Goal: Information Seeking & Learning: Learn about a topic

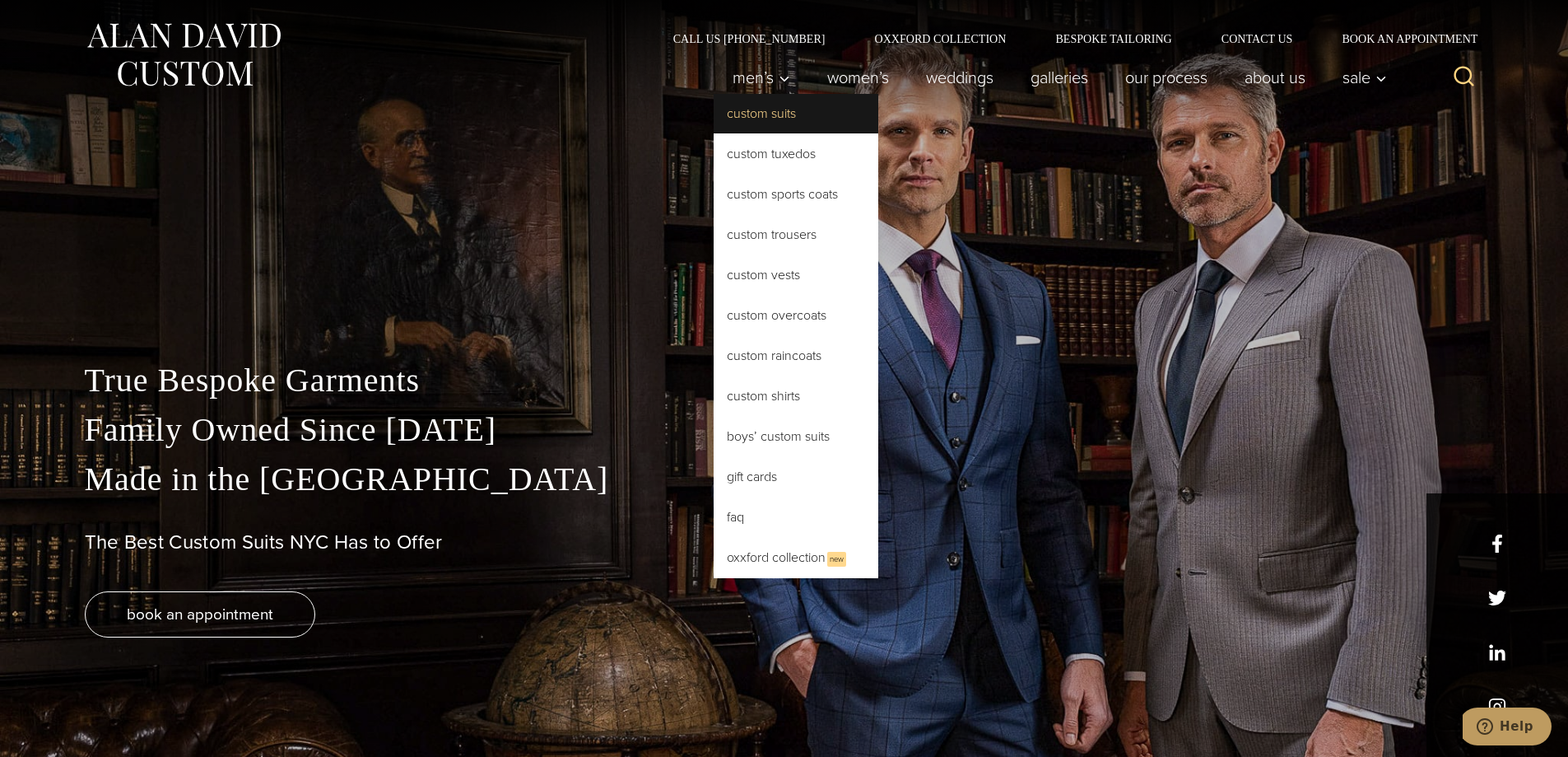
click at [751, 119] on link "Custom Suits" at bounding box center [796, 114] width 165 height 39
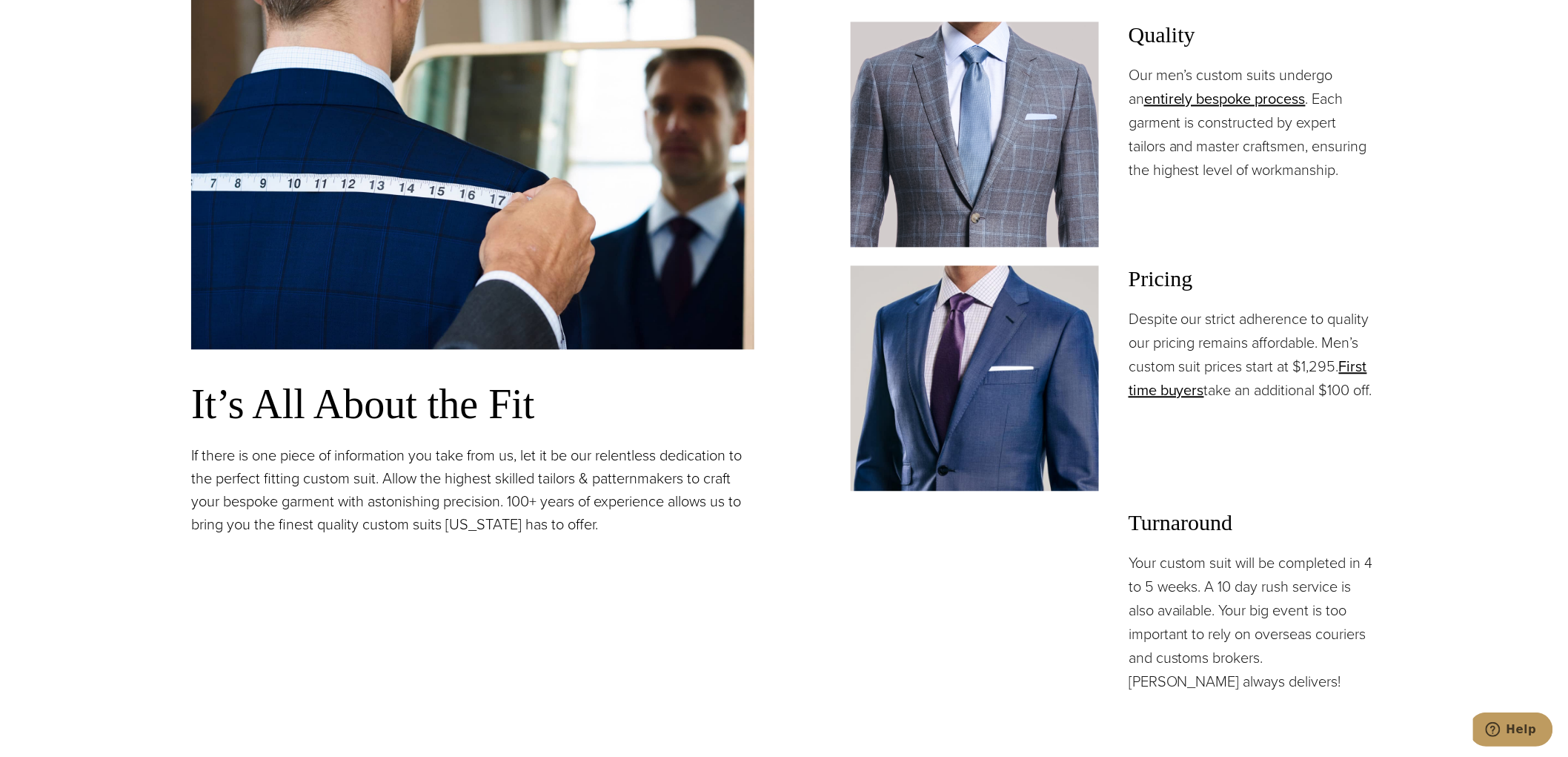
scroll to position [1246, 0]
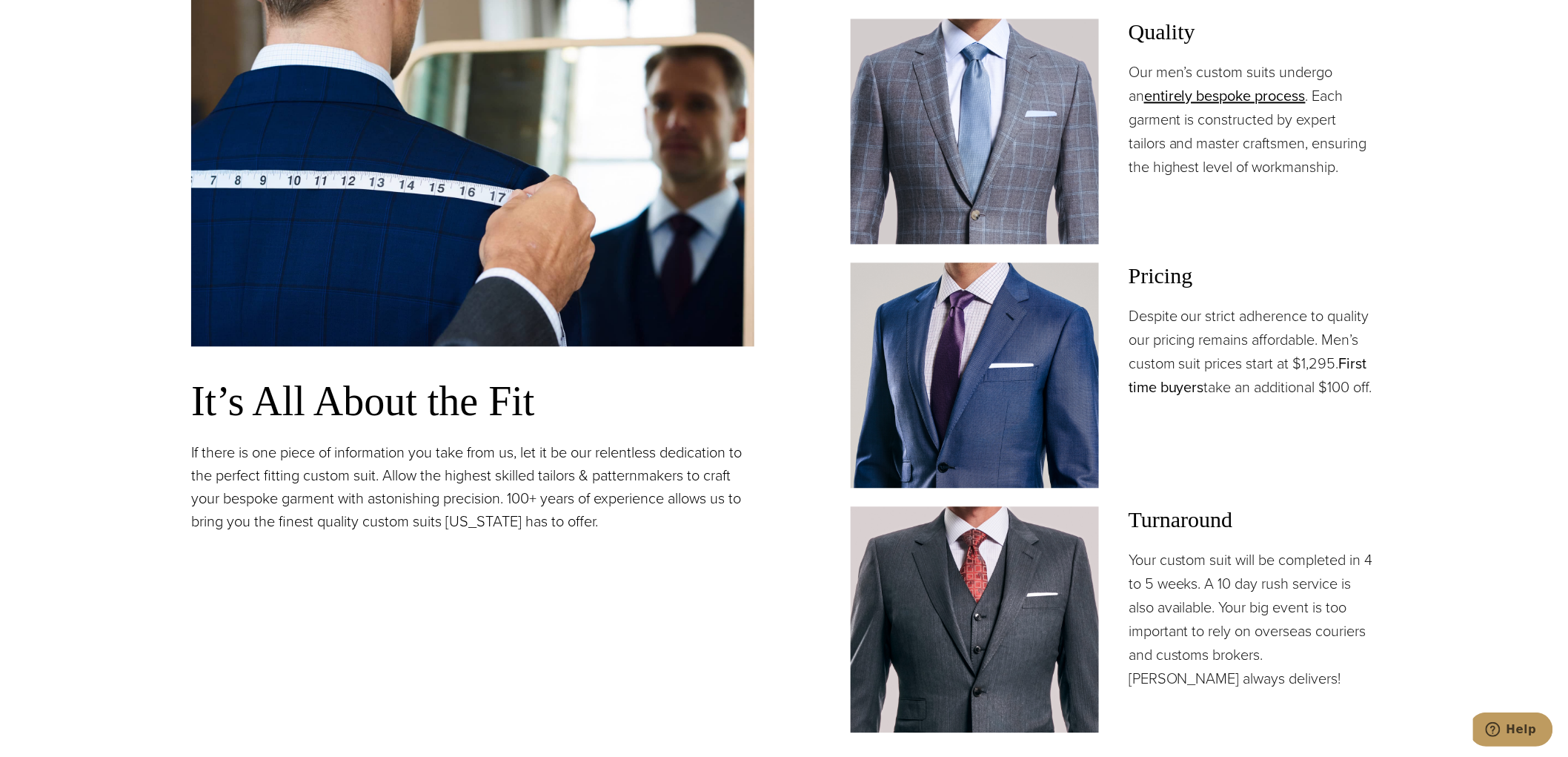
click at [1159, 386] on link "First time buyers" at bounding box center [1248, 375] width 239 height 46
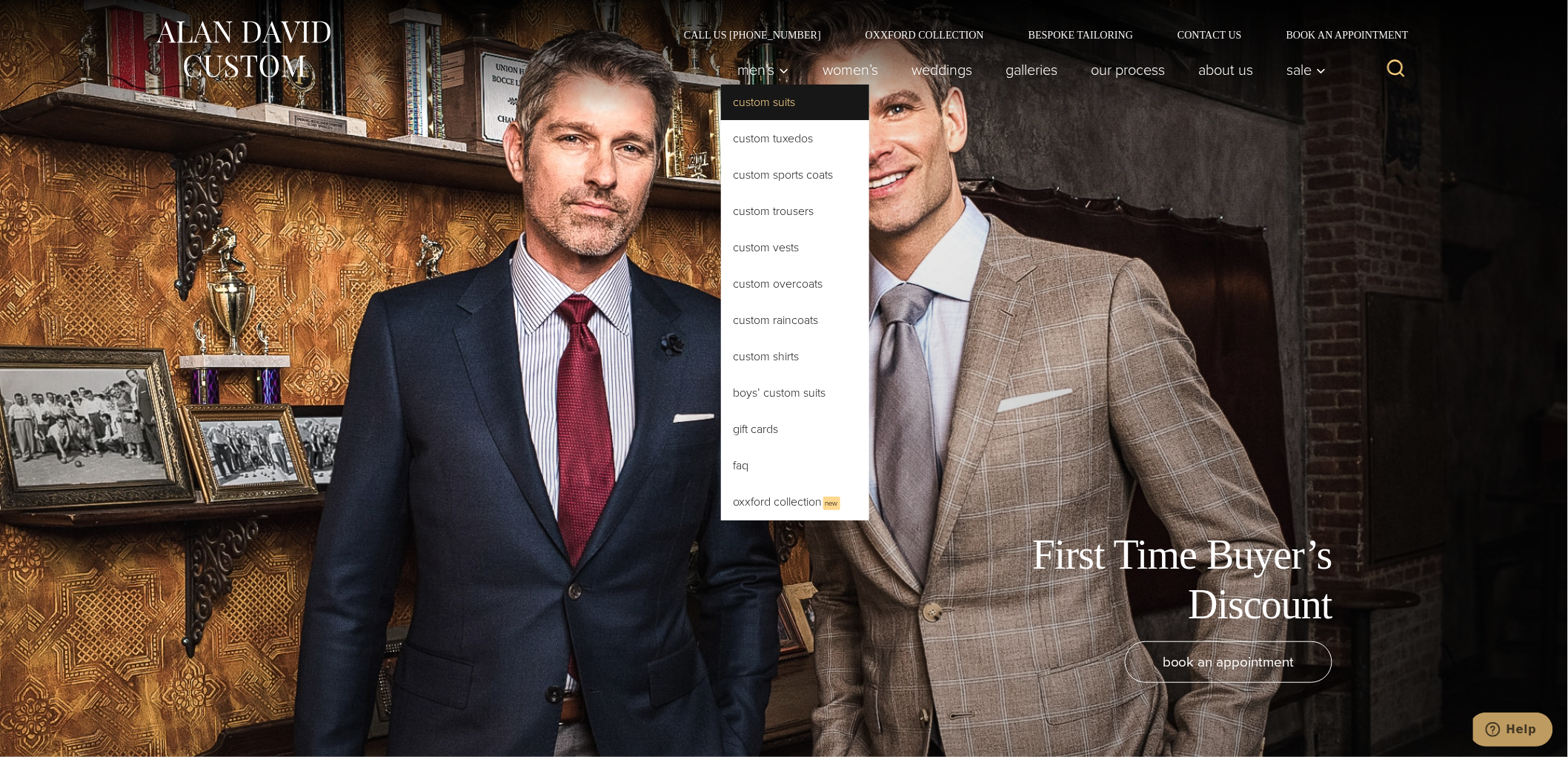
click at [750, 106] on link "Custom Suits" at bounding box center [795, 103] width 148 height 35
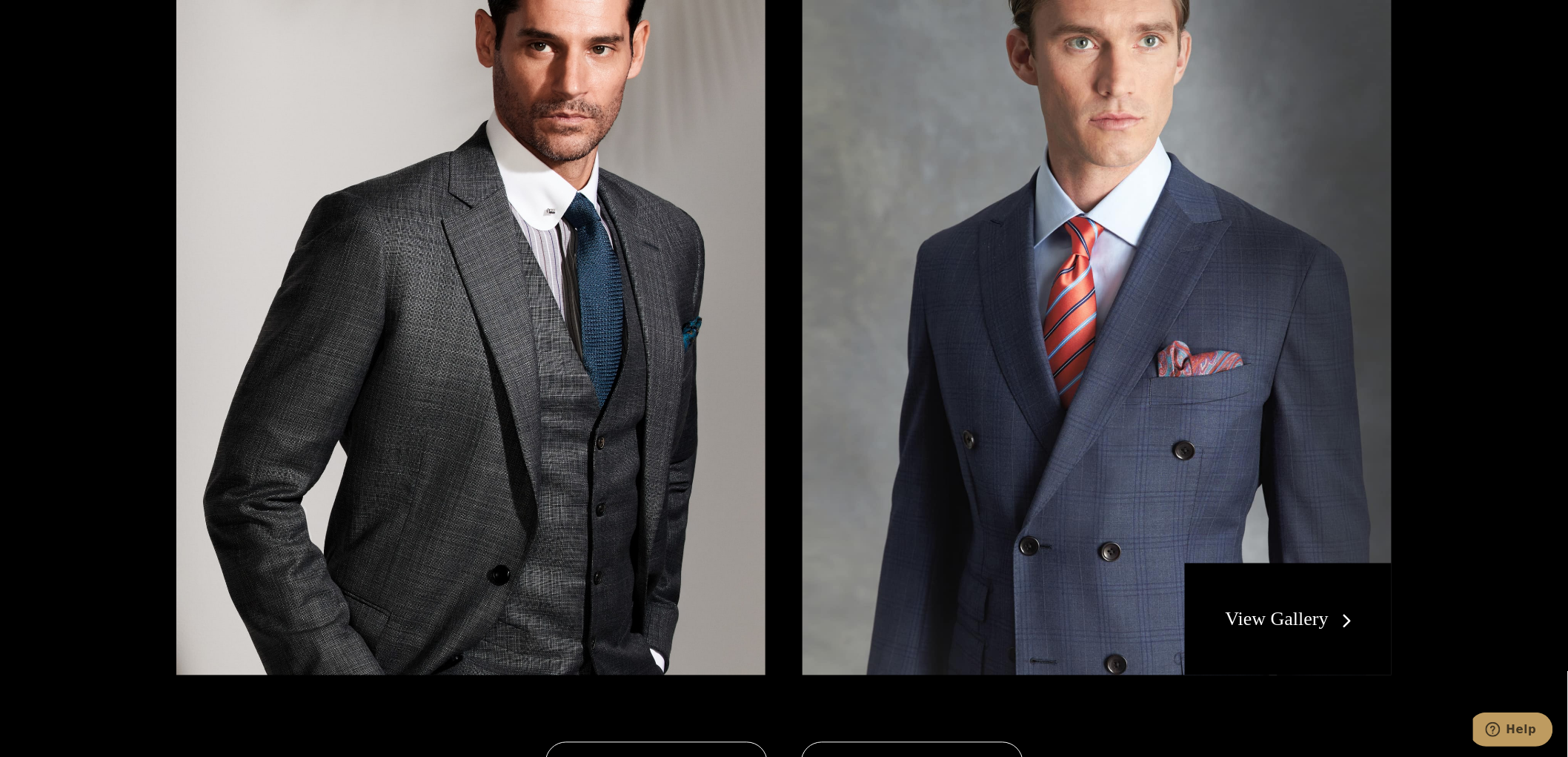
scroll to position [3093, 0]
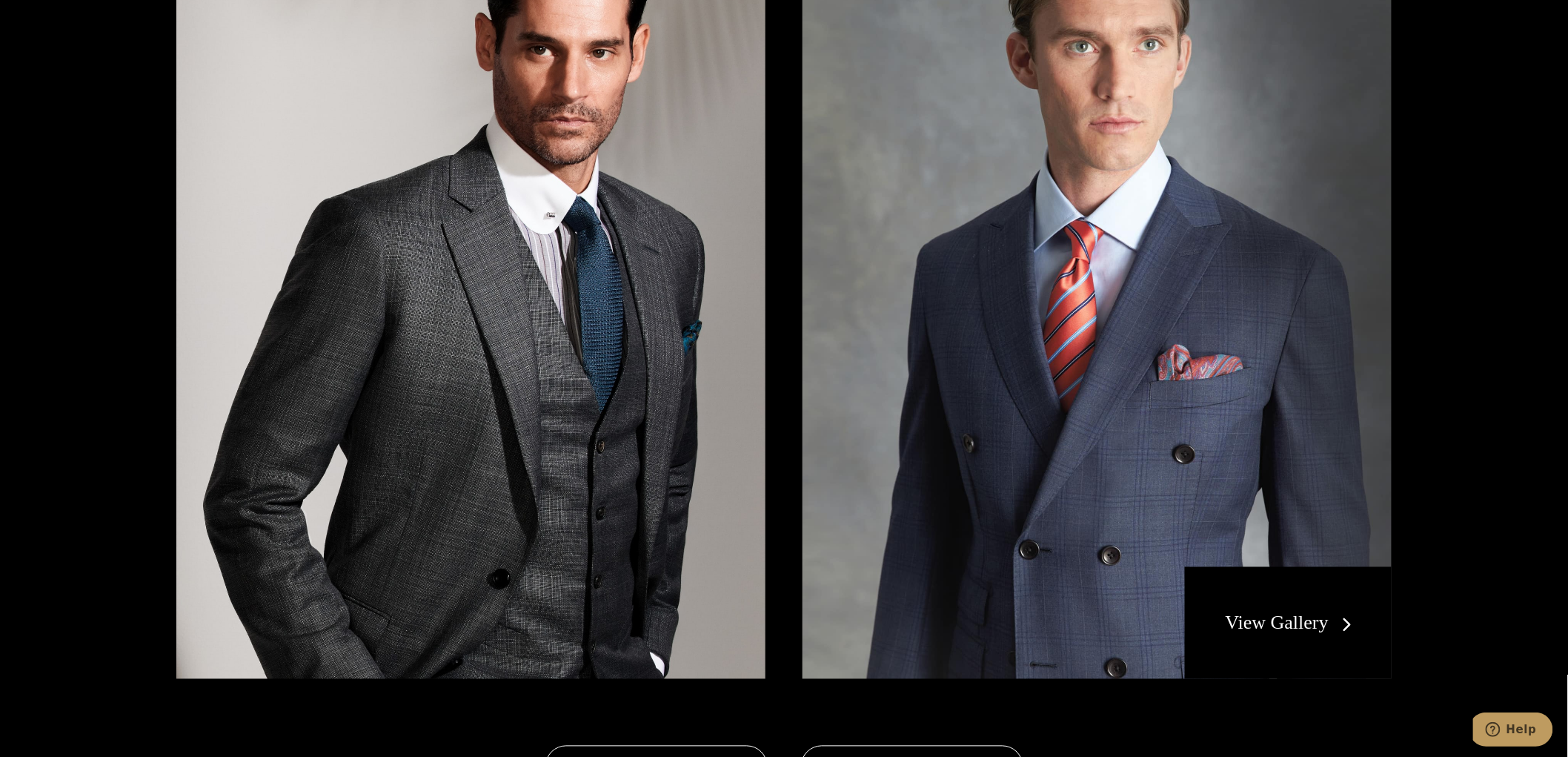
click at [1237, 639] on div "View Gallery" at bounding box center [1289, 623] width 207 height 112
click at [1332, 614] on link "View Gallery" at bounding box center [1292, 623] width 133 height 21
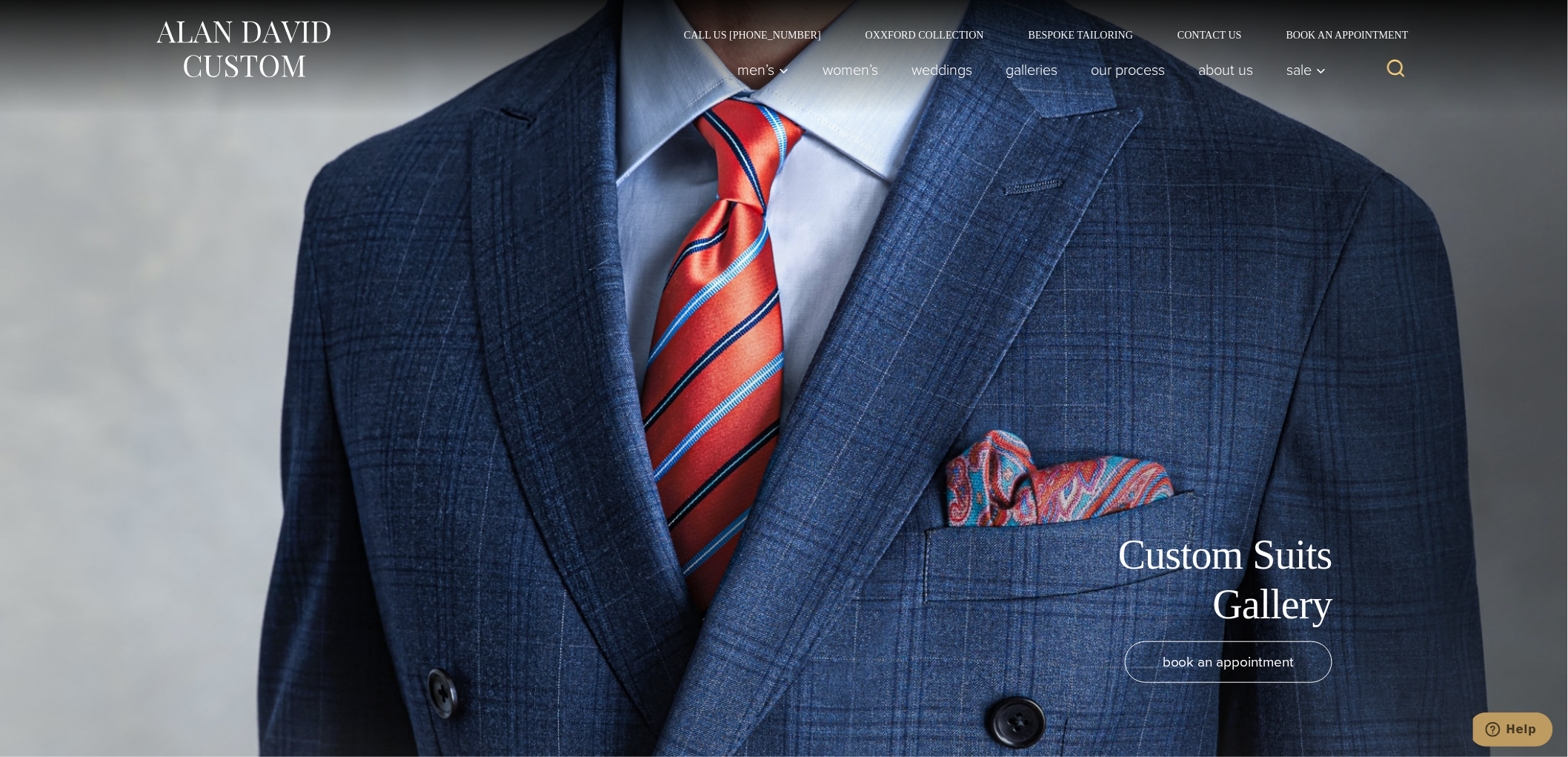
scroll to position [3, 0]
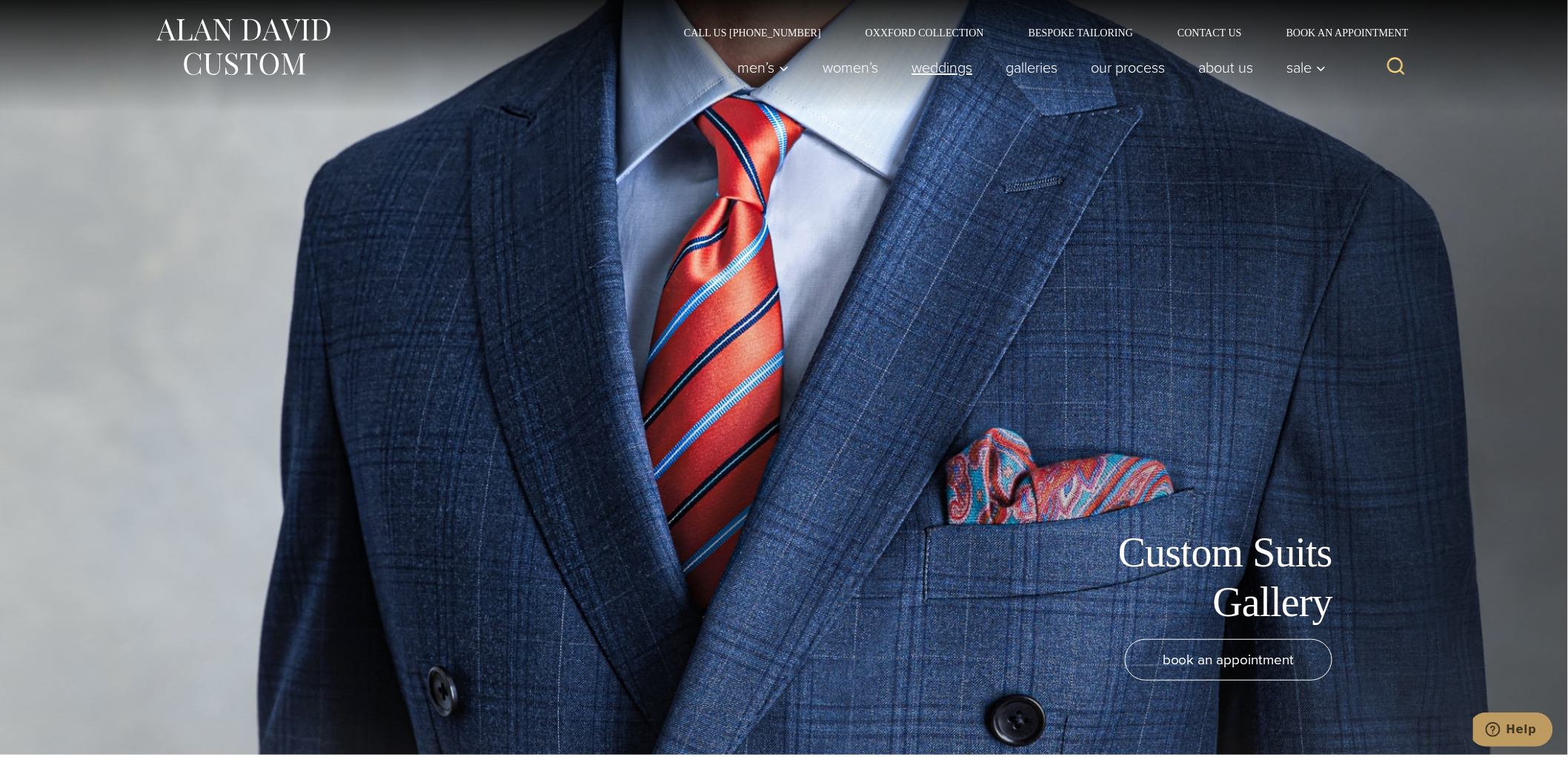
click at [936, 70] on link "weddings" at bounding box center [942, 68] width 94 height 30
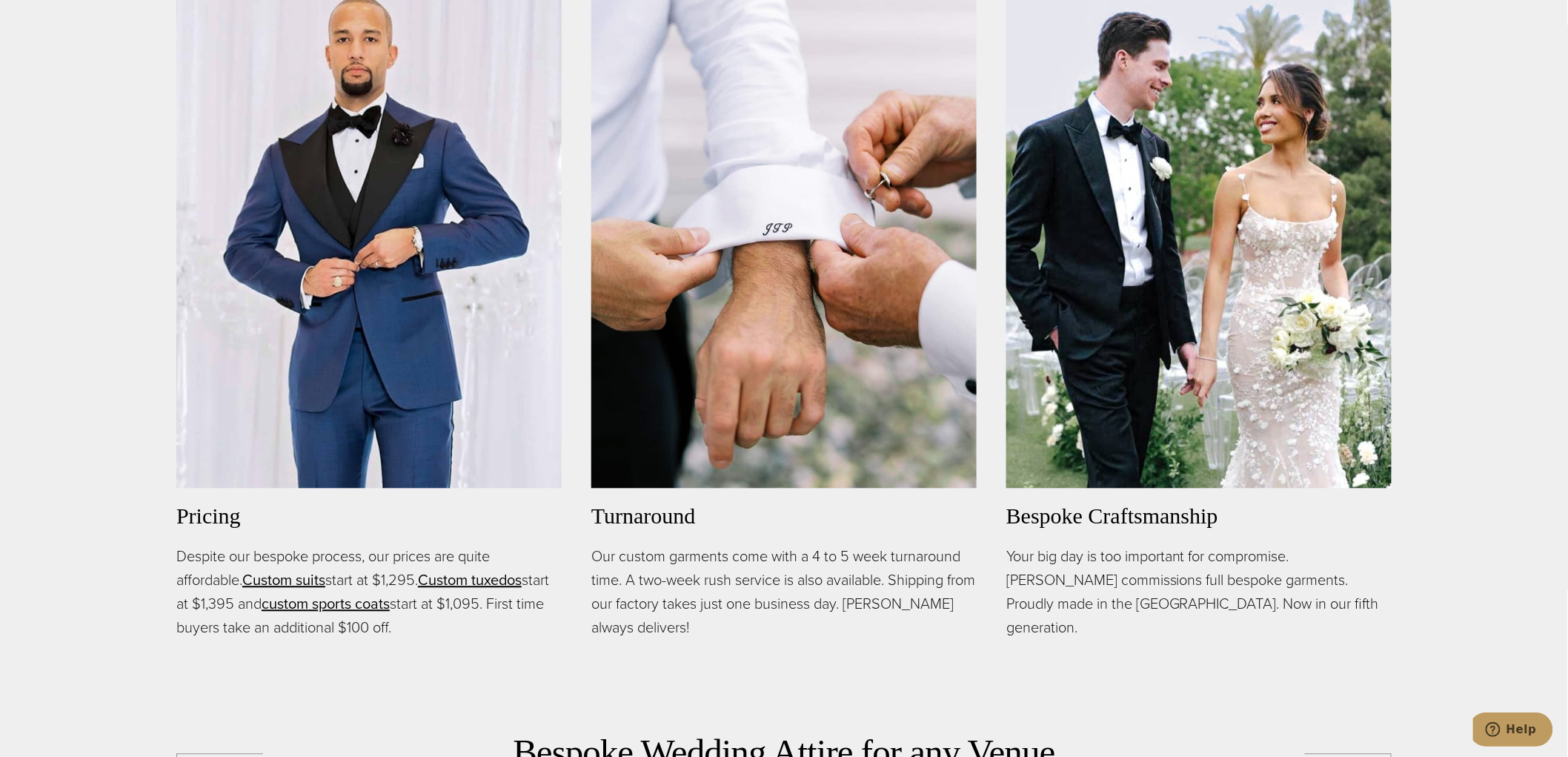
scroll to position [1104, 0]
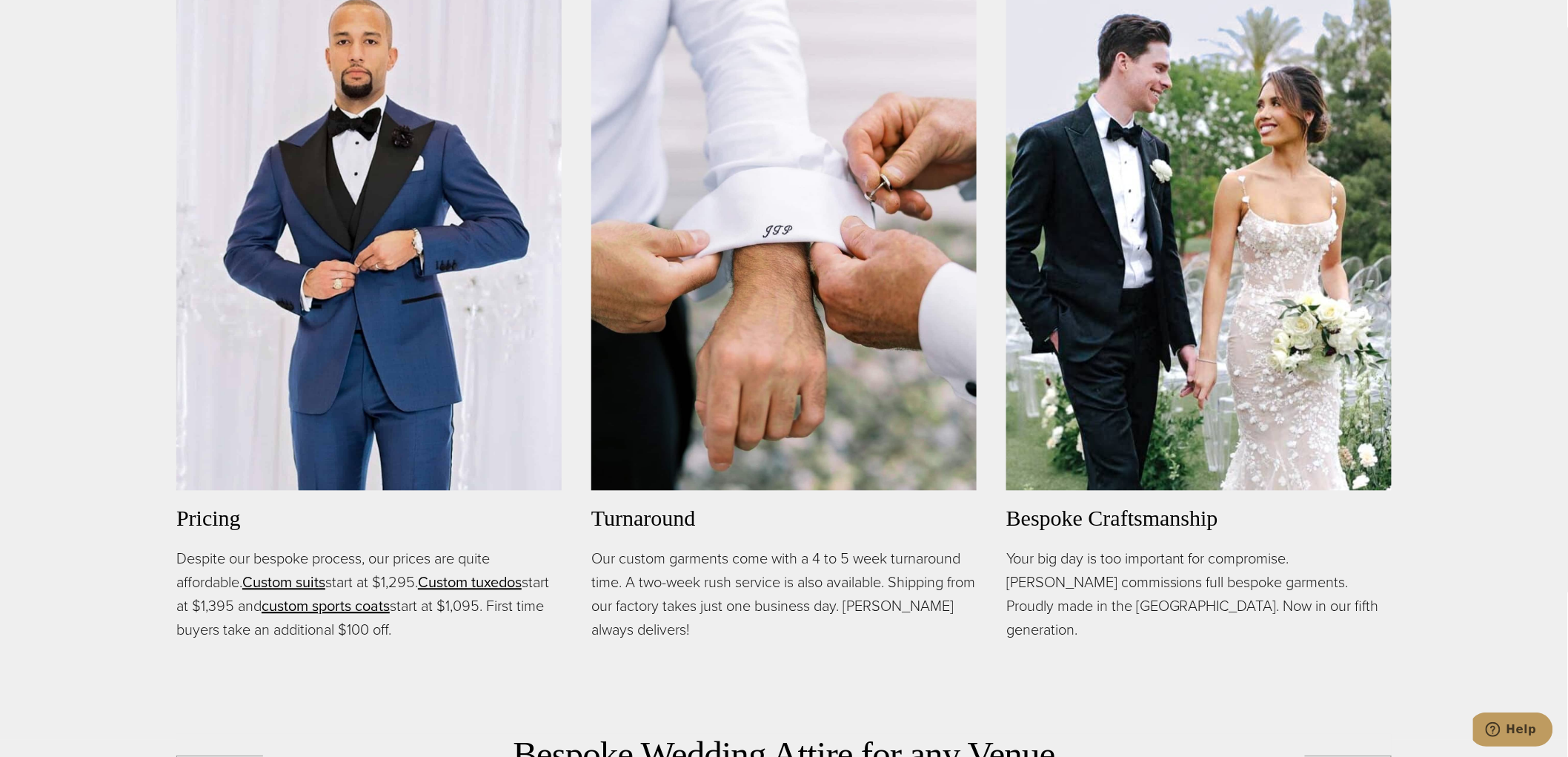
click at [273, 676] on div "Bespoke Craftsmanship for your Wedding Your wedding day deserves nothing short …" at bounding box center [784, 250] width 1568 height 1026
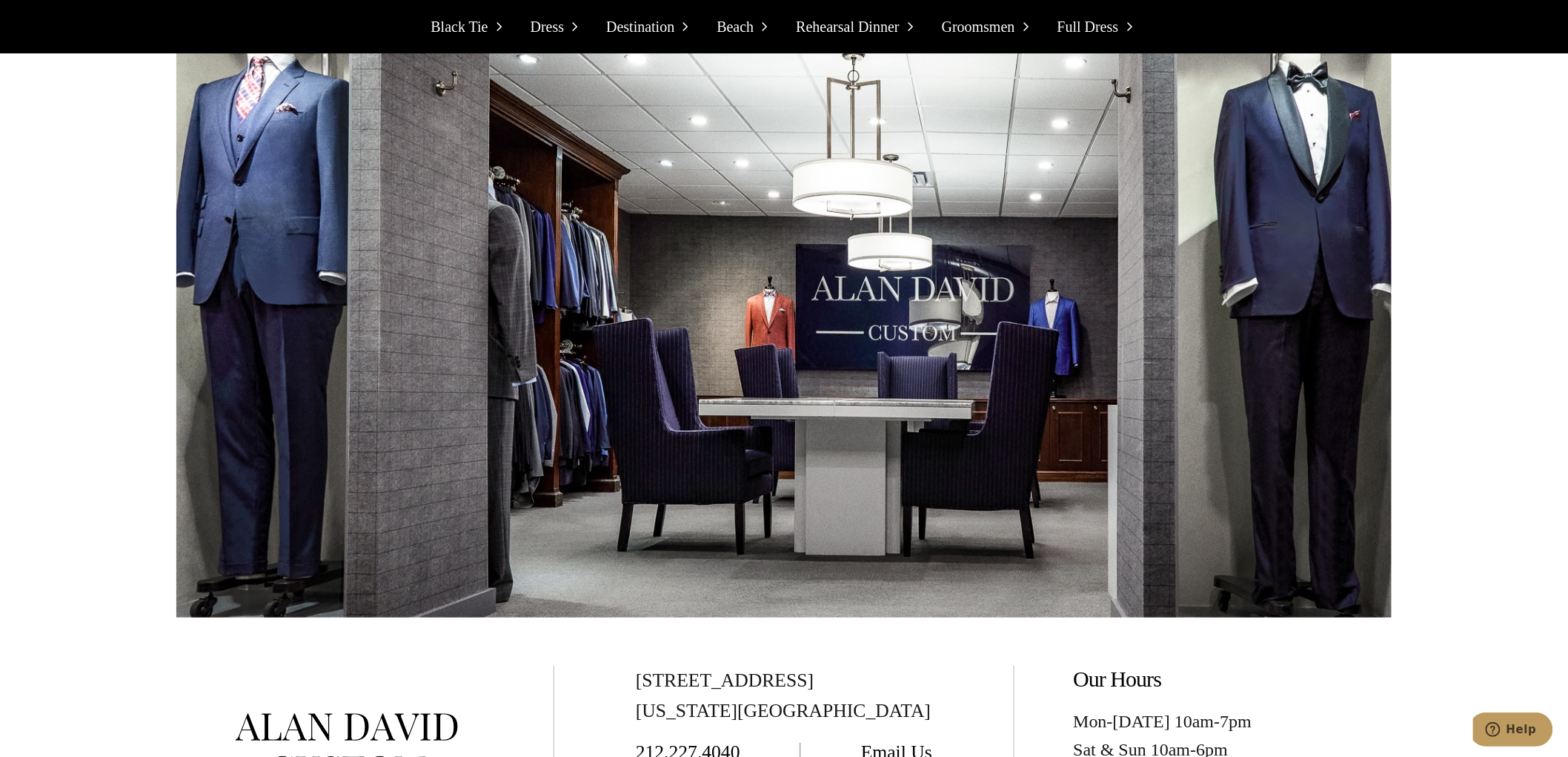
scroll to position [16458, 0]
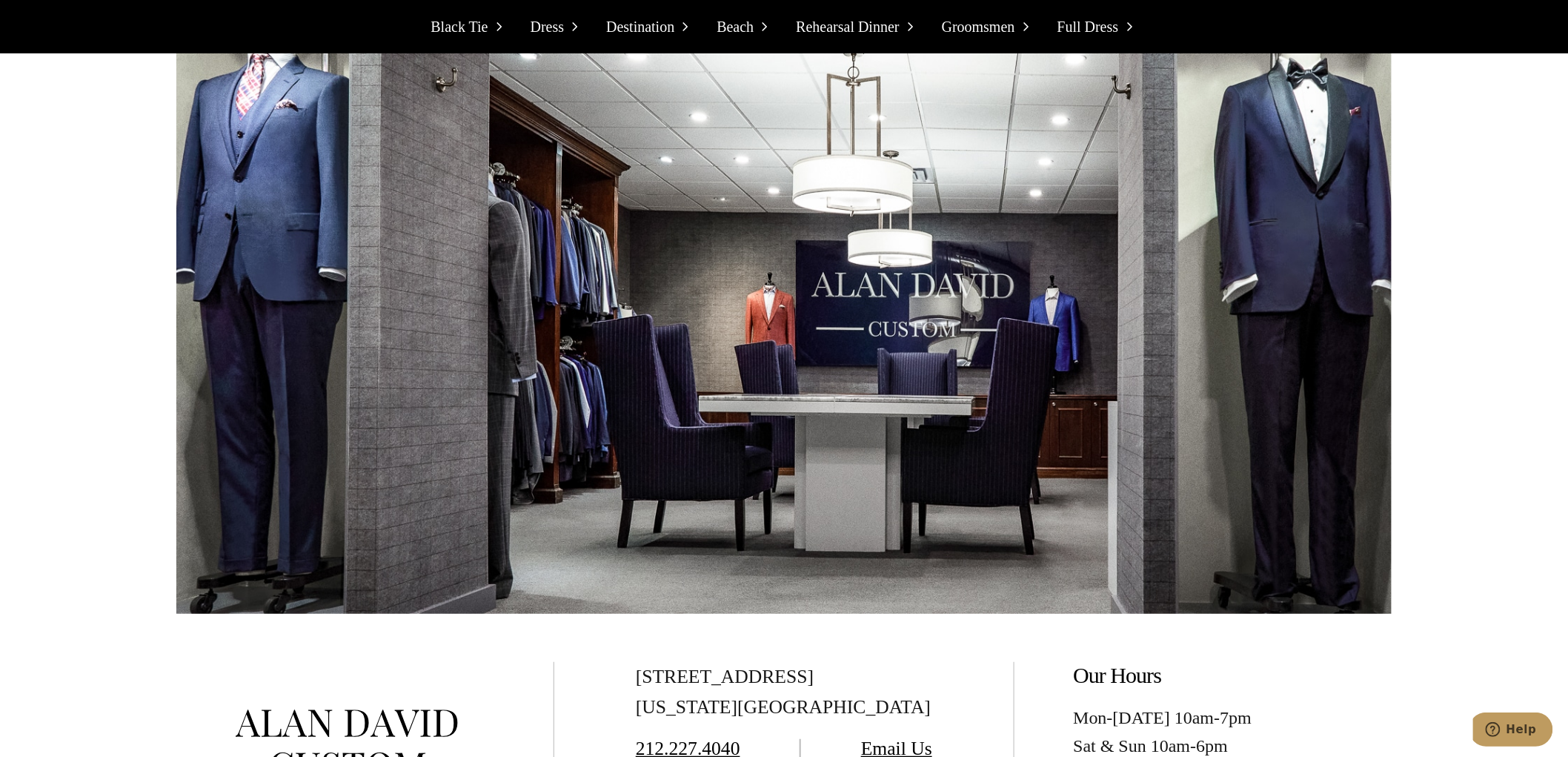
click at [965, 28] on span "Groomsmen" at bounding box center [978, 27] width 73 height 24
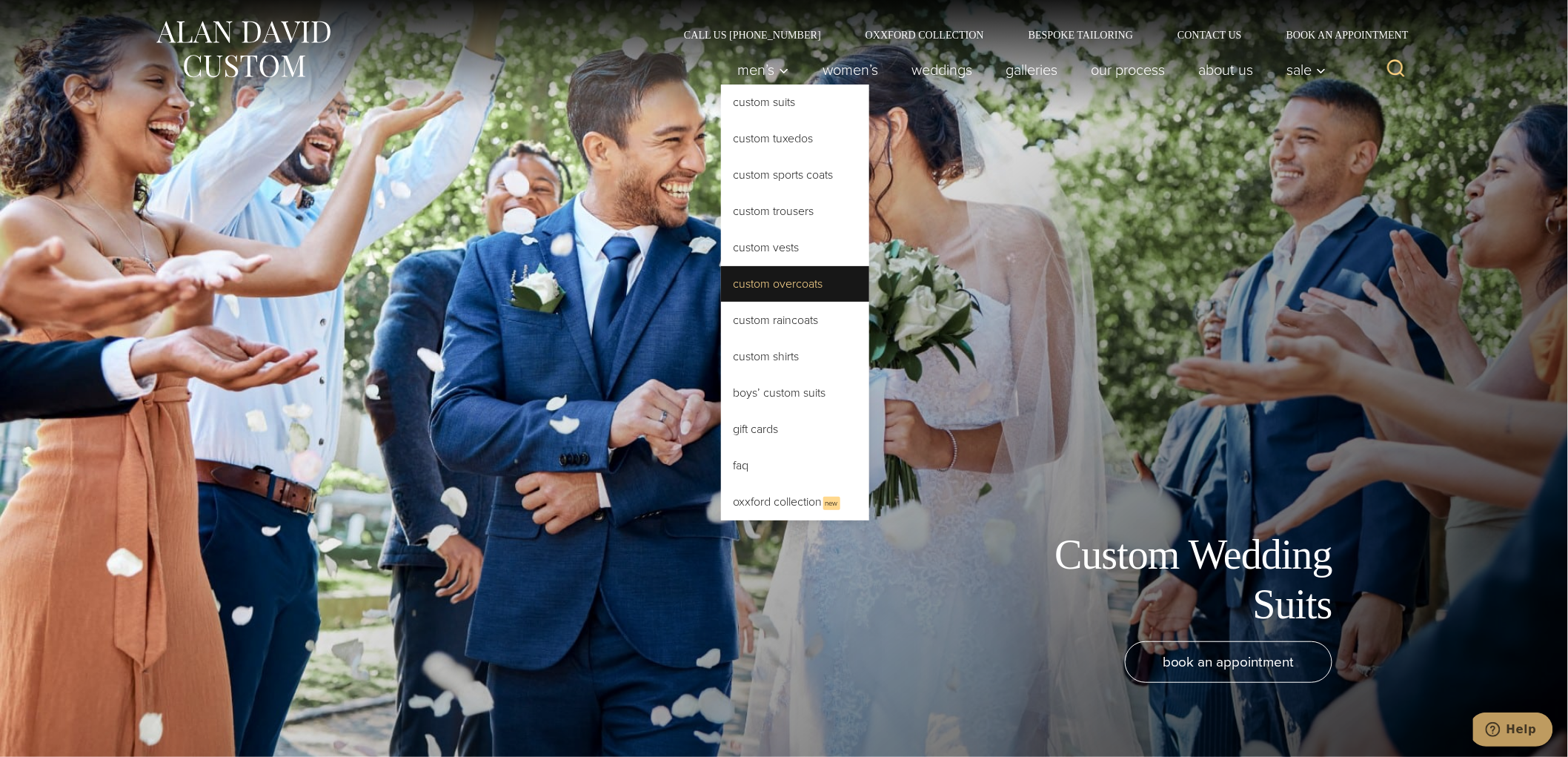
click at [788, 292] on link "Custom Overcoats" at bounding box center [795, 284] width 148 height 35
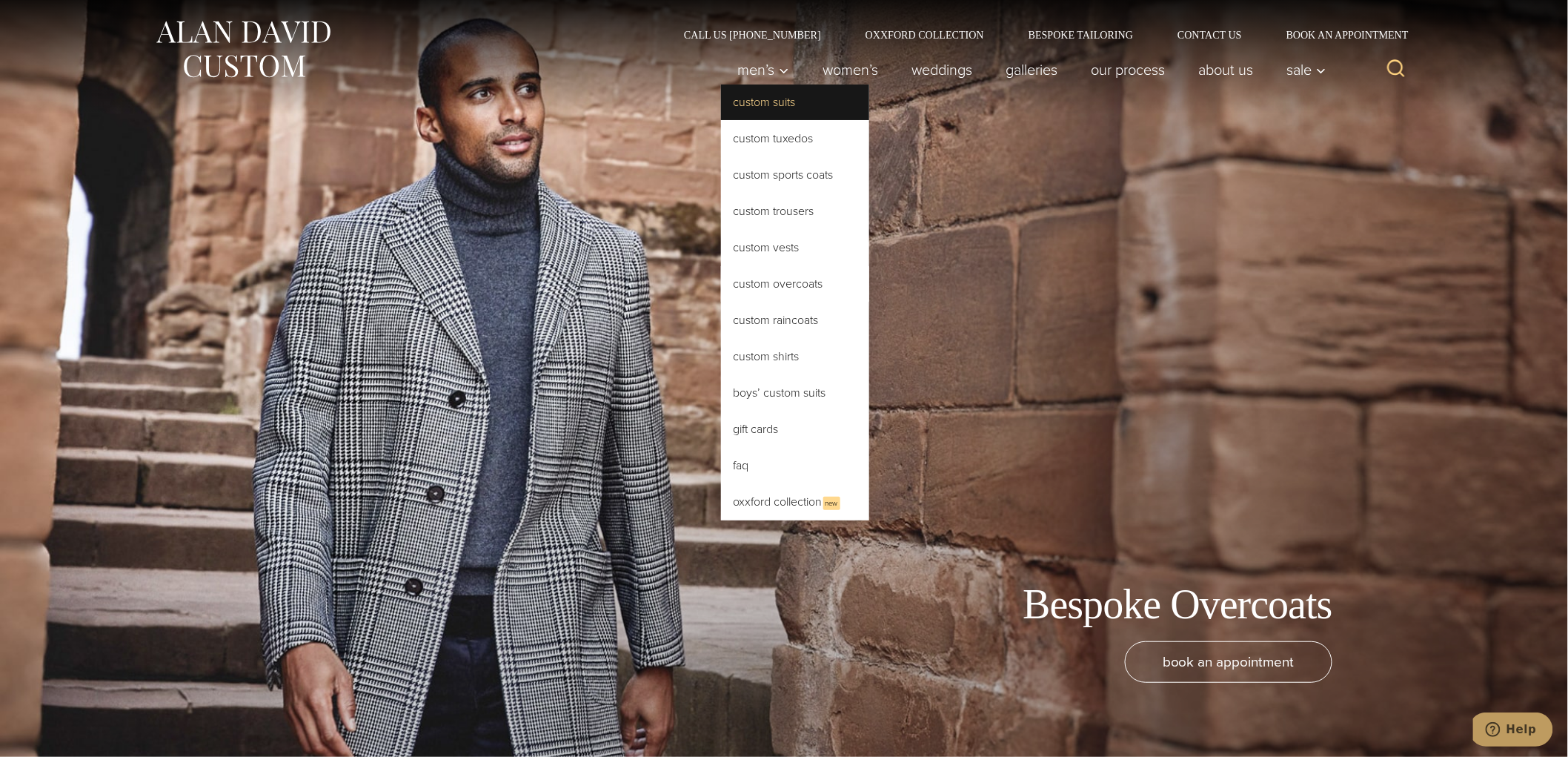
click at [745, 107] on link "Custom Suits" at bounding box center [795, 103] width 148 height 35
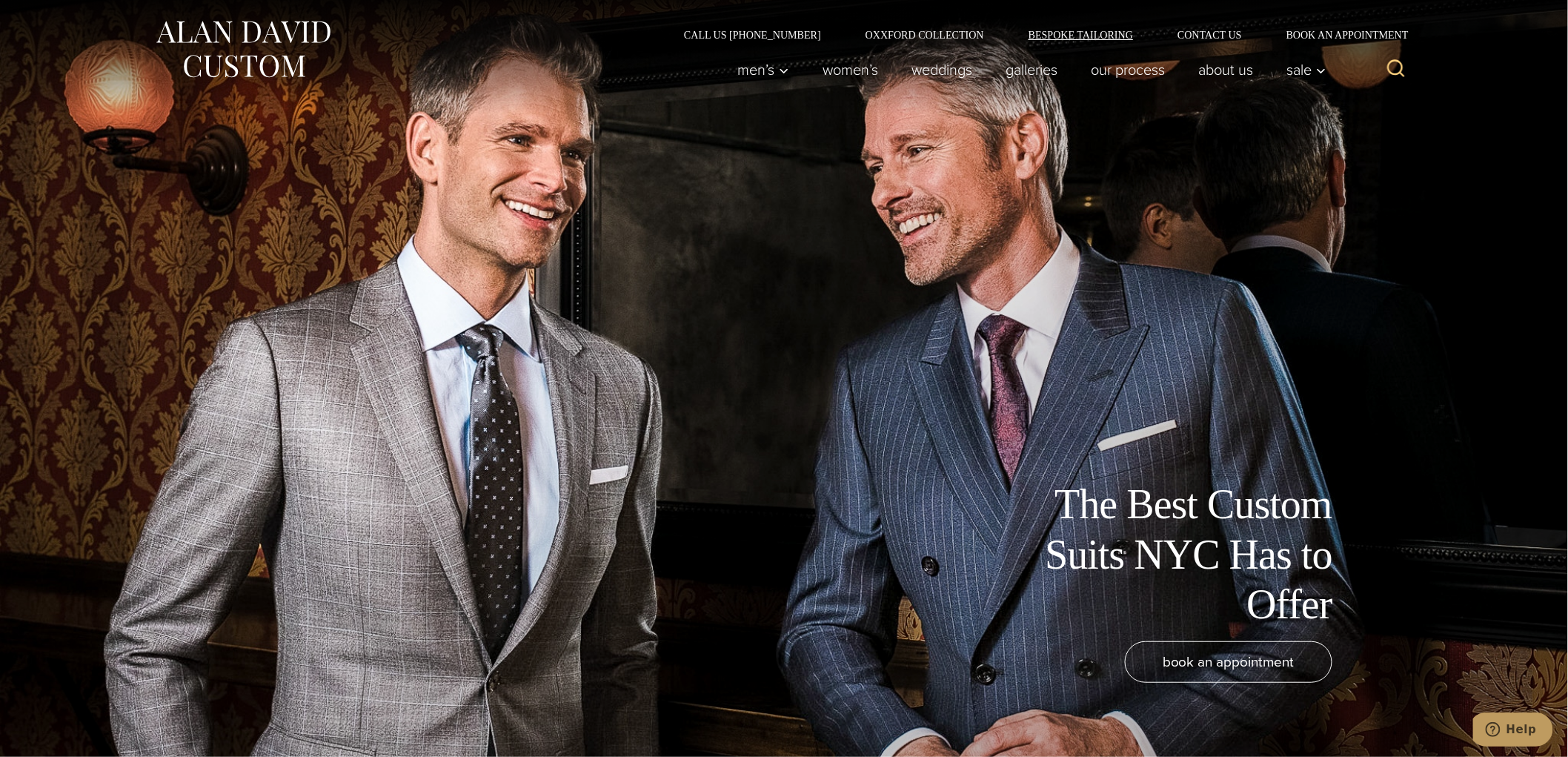
click at [1069, 34] on link "Bespoke Tailoring" at bounding box center [1081, 35] width 149 height 11
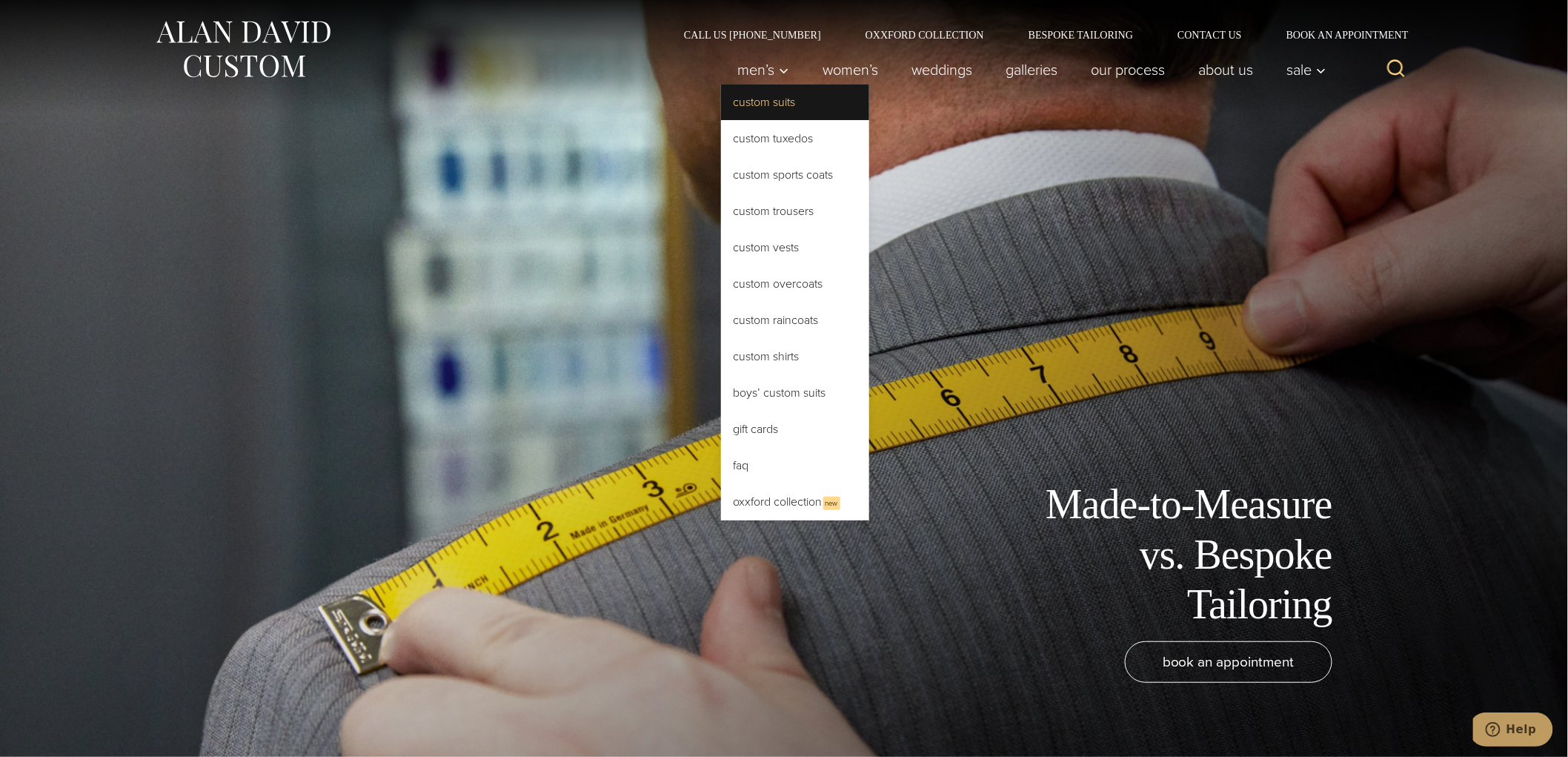
click at [747, 98] on link "Custom Suits" at bounding box center [795, 103] width 148 height 35
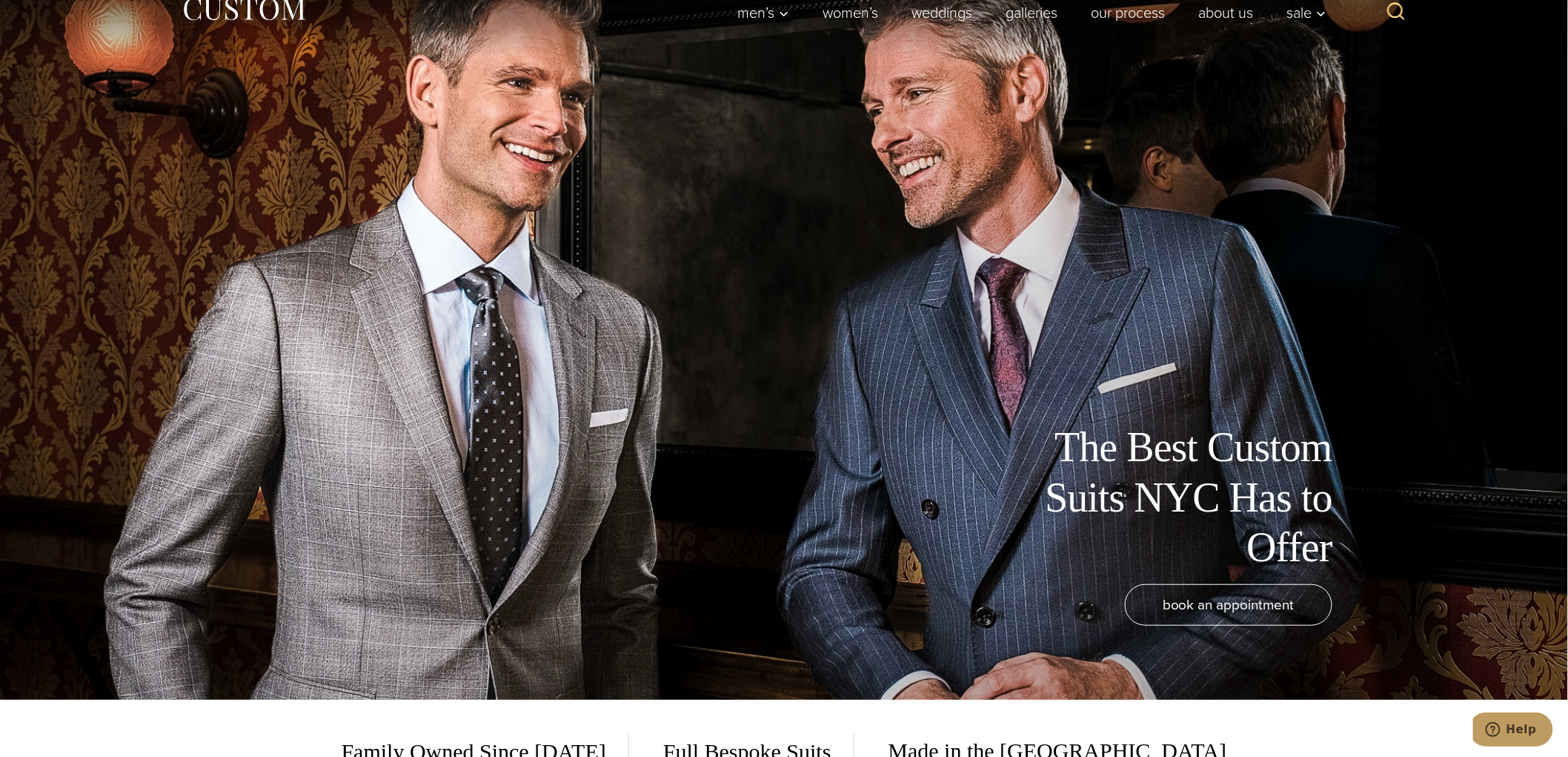
scroll to position [63, 0]
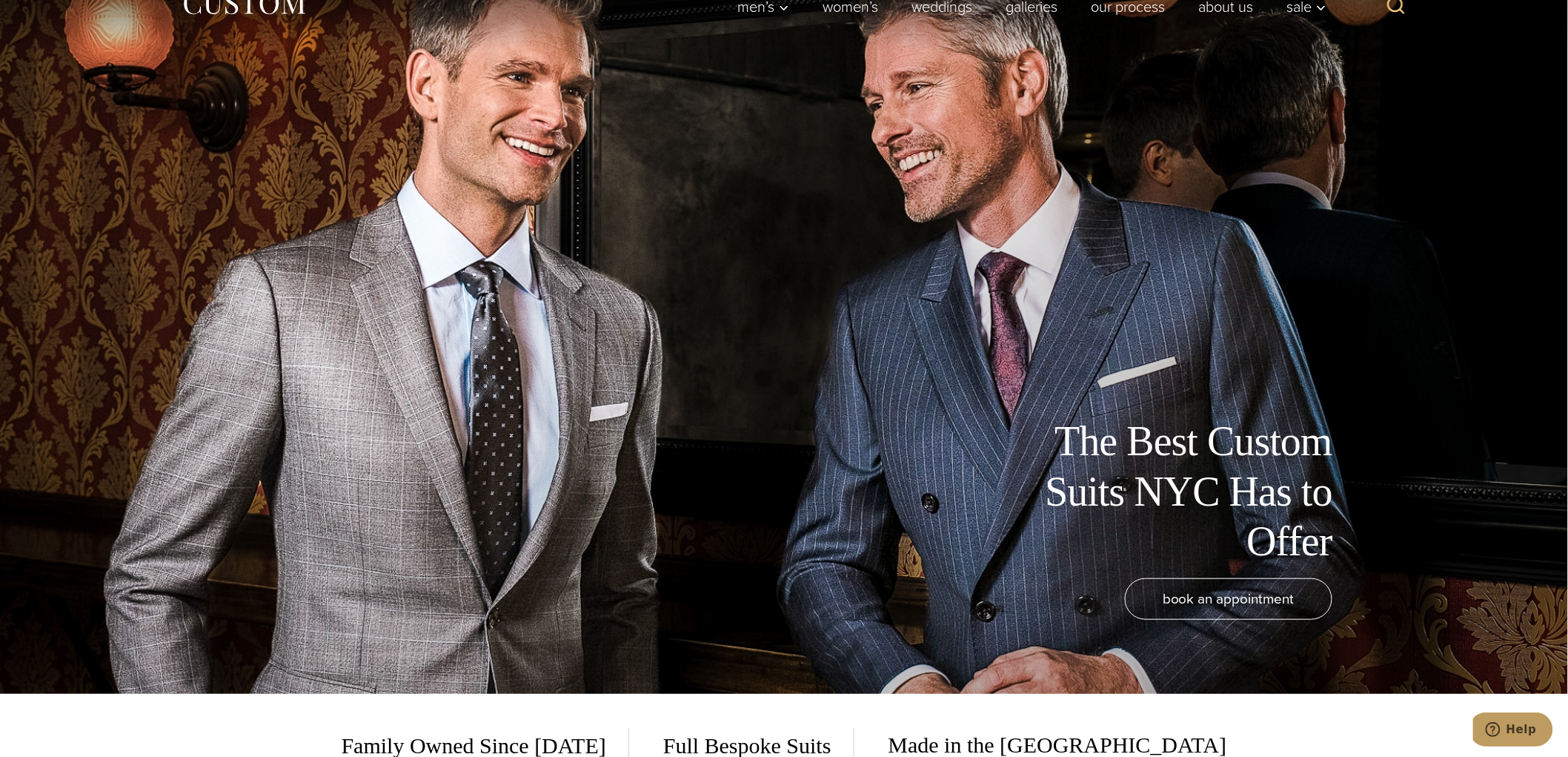
click at [804, 271] on div "The Best Custom Suits NYC Has to Offer book an appointment" at bounding box center [784, 316] width 1215 height 757
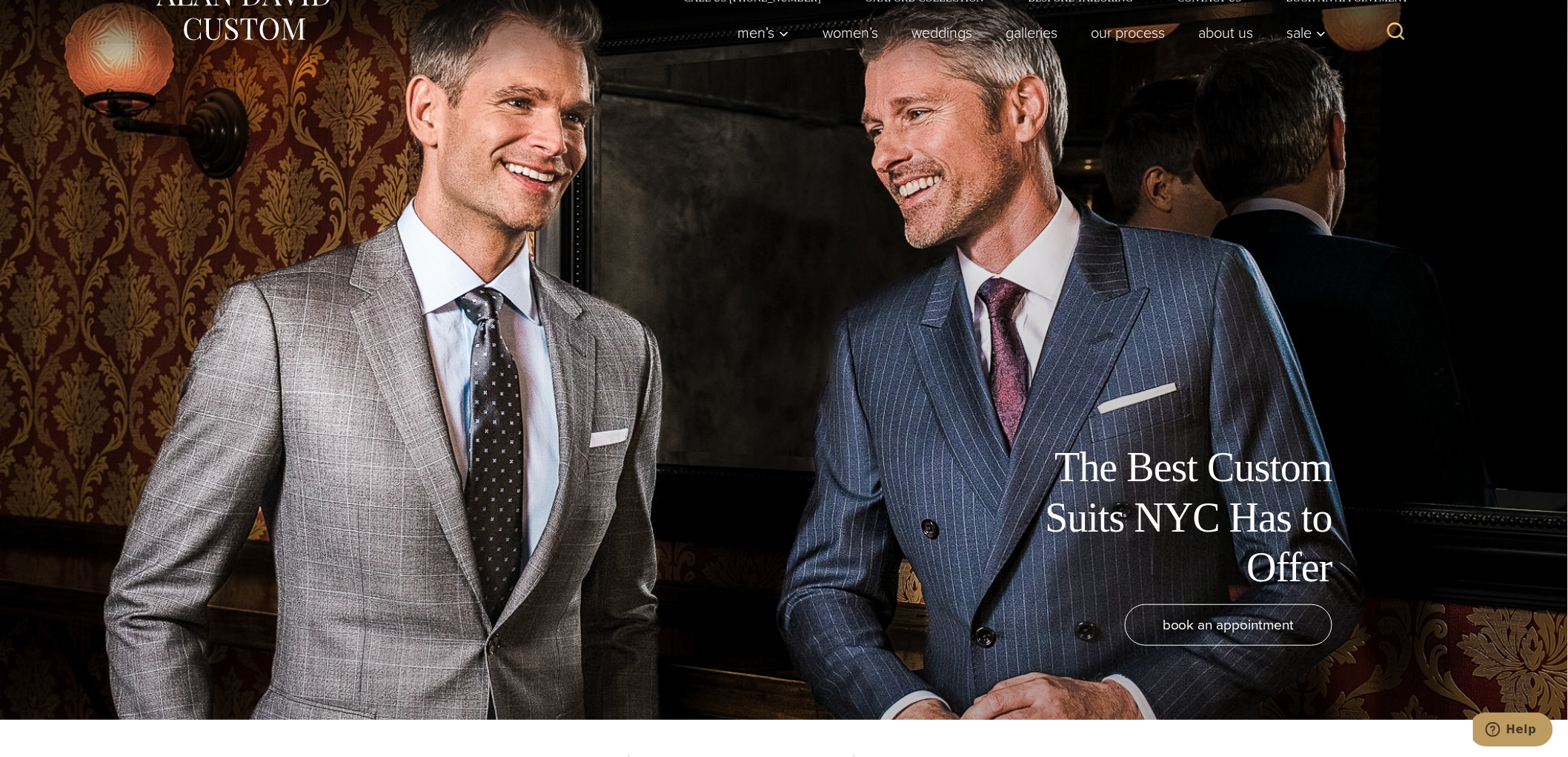
scroll to position [0, 0]
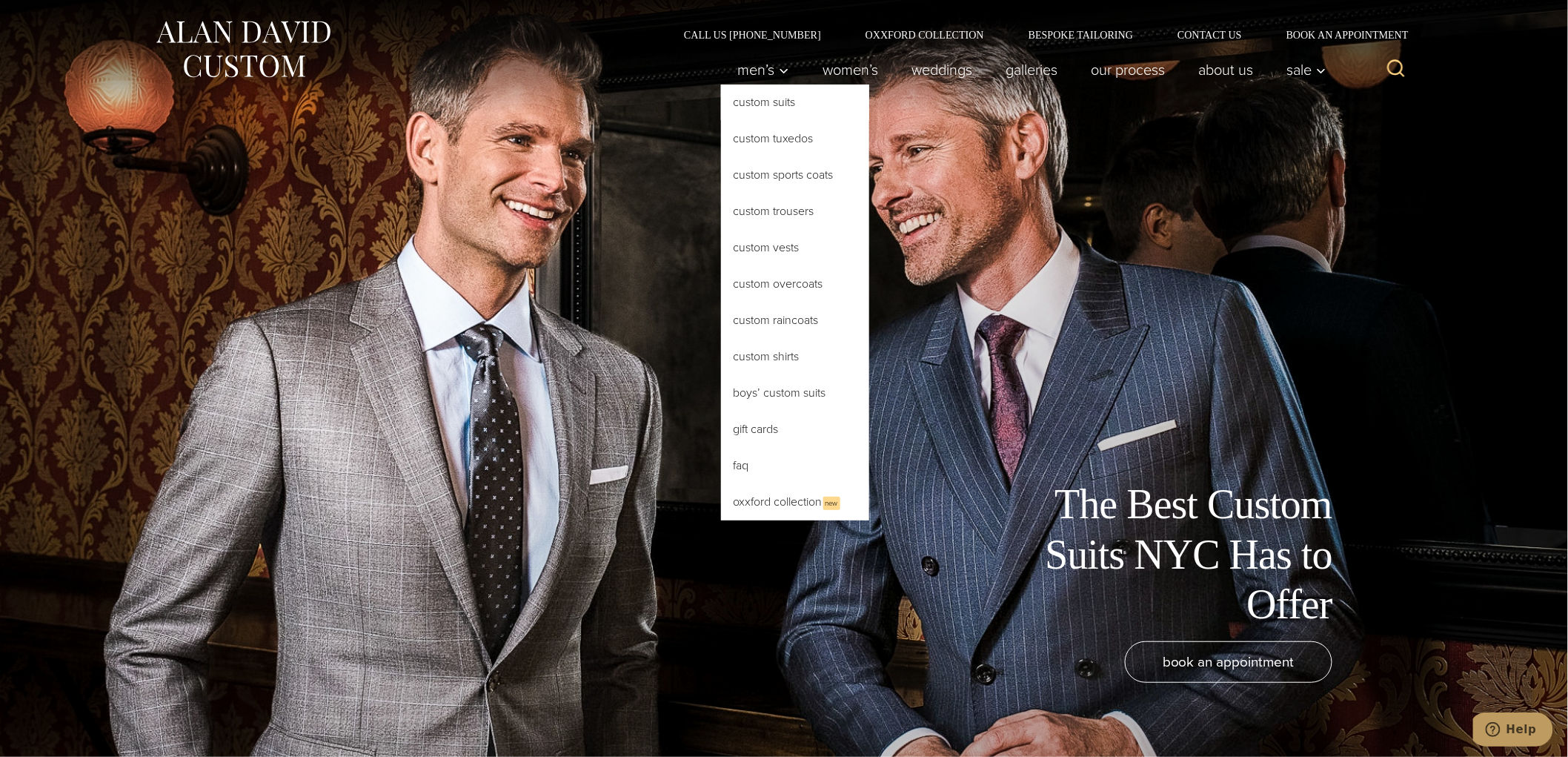
click at [747, 101] on link "Custom Suits" at bounding box center [795, 103] width 148 height 35
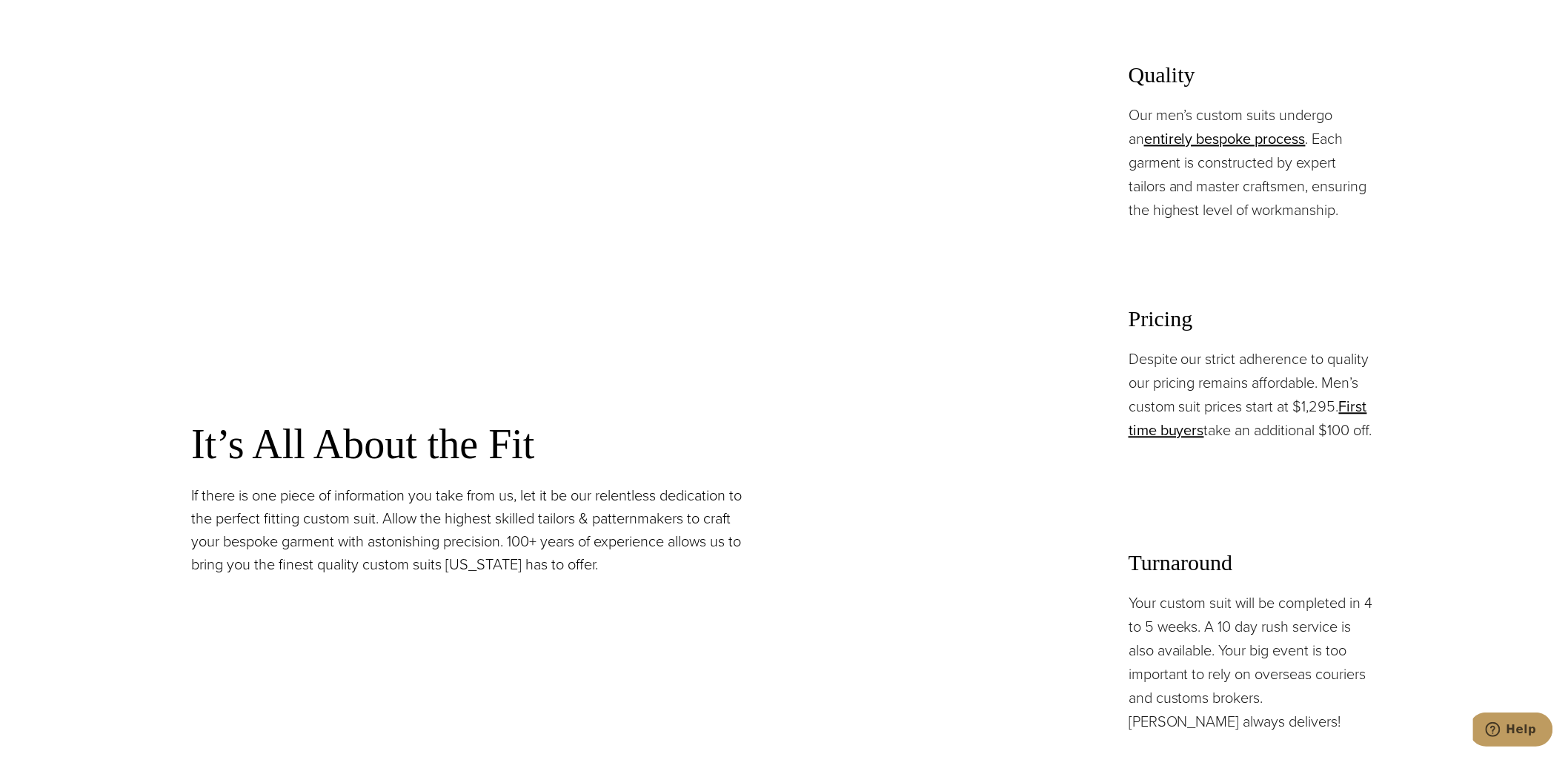
scroll to position [1220, 0]
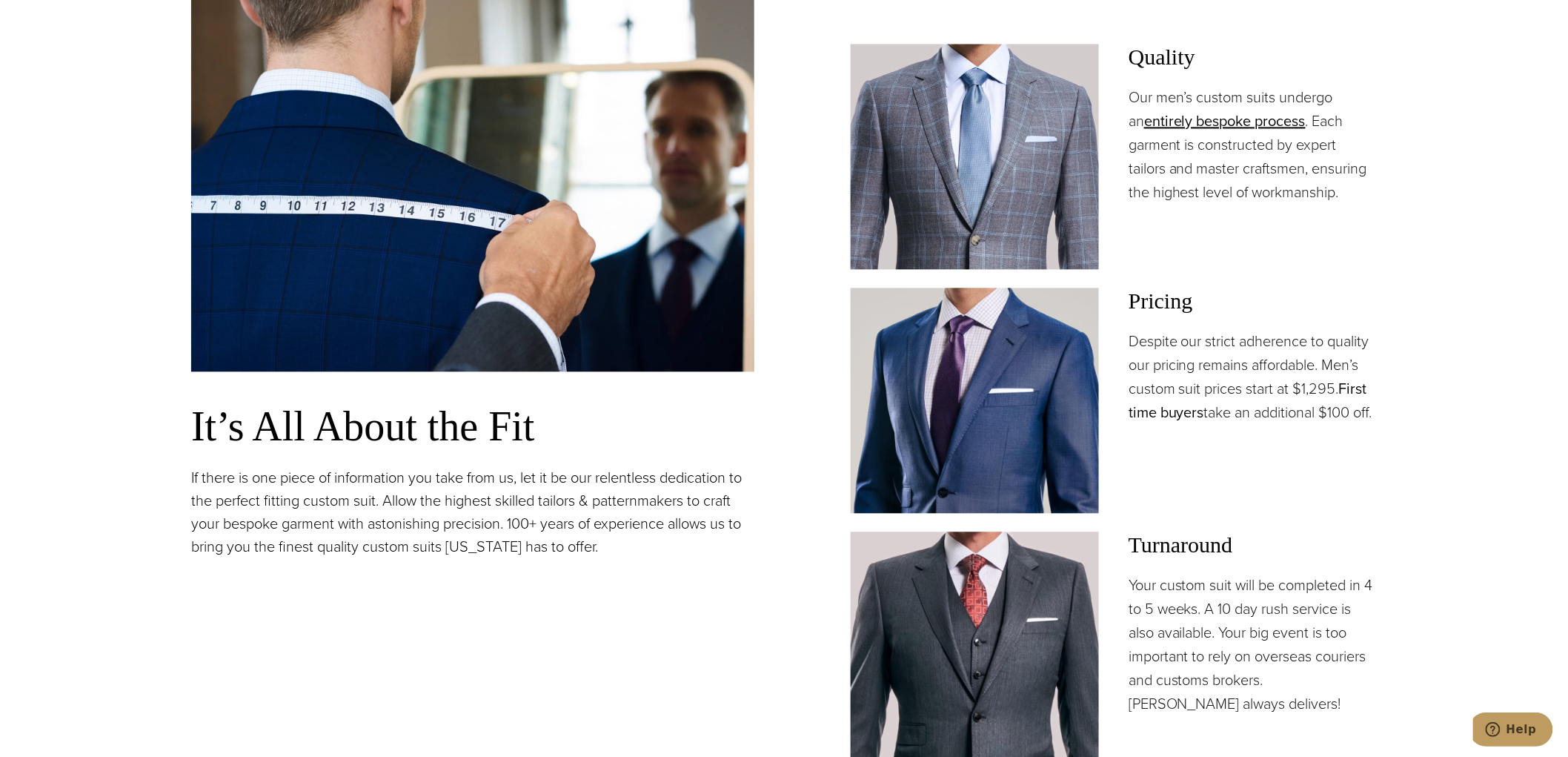
click at [1364, 379] on link "First time buyers" at bounding box center [1248, 401] width 239 height 46
